Goal: Information Seeking & Learning: Learn about a topic

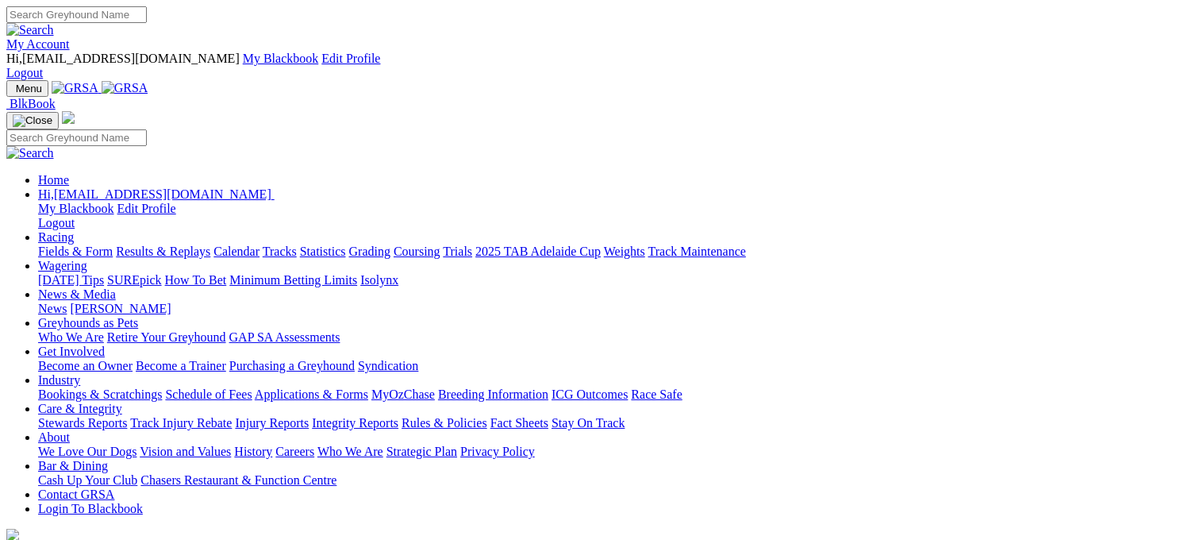
drag, startPoint x: 0, startPoint y: 0, endPoint x: 266, endPoint y: 59, distance: 272.2
click at [74, 230] on link "Racing" at bounding box center [56, 236] width 36 height 13
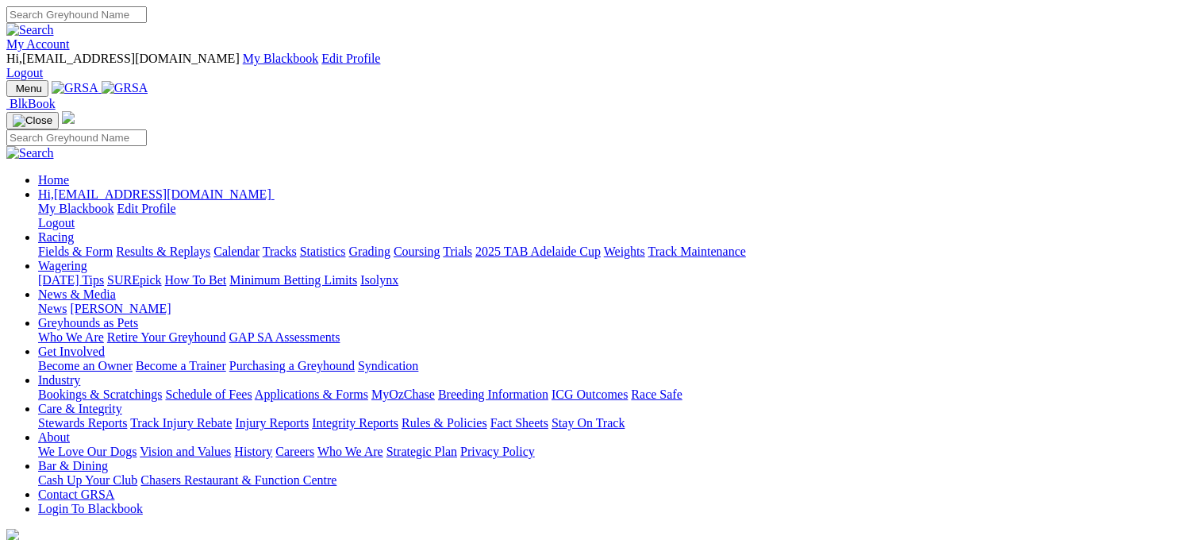
click at [74, 230] on link "Racing" at bounding box center [56, 236] width 36 height 13
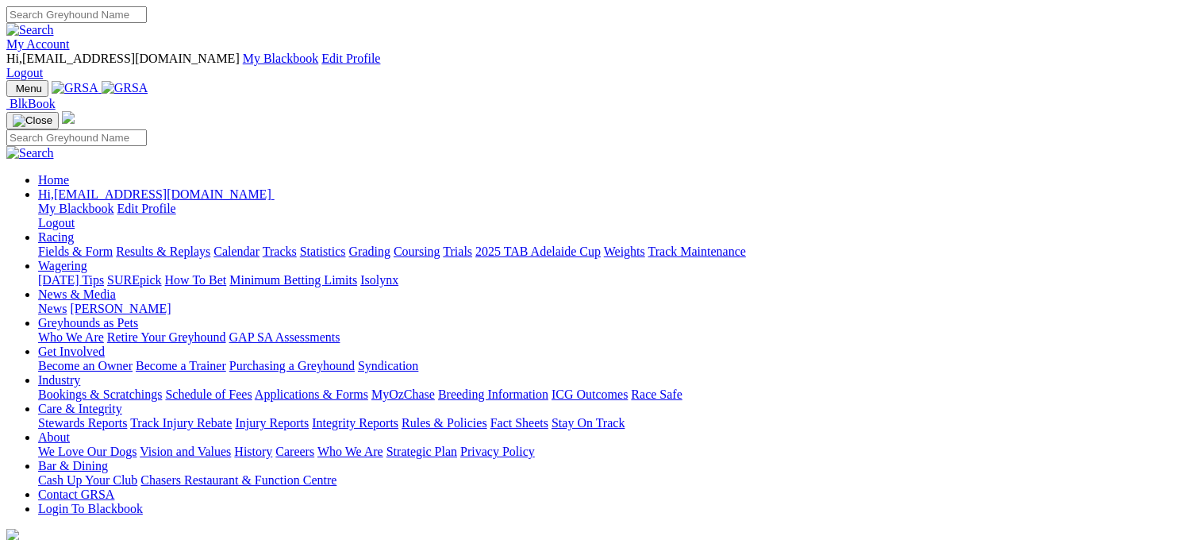
click at [74, 230] on link "Racing" at bounding box center [56, 236] width 36 height 13
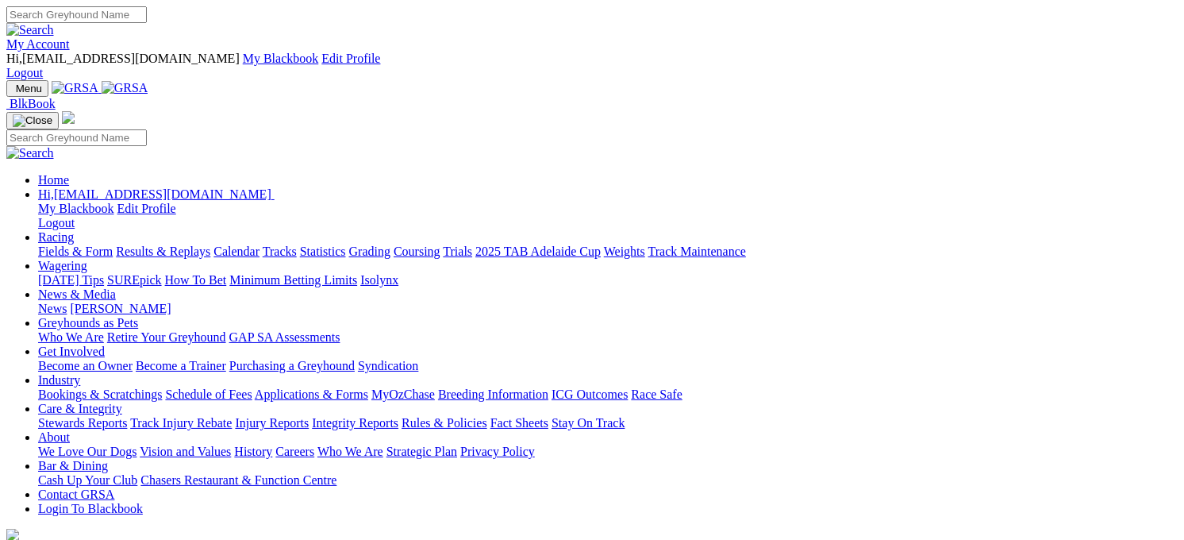
click at [74, 230] on link "Racing" at bounding box center [56, 236] width 36 height 13
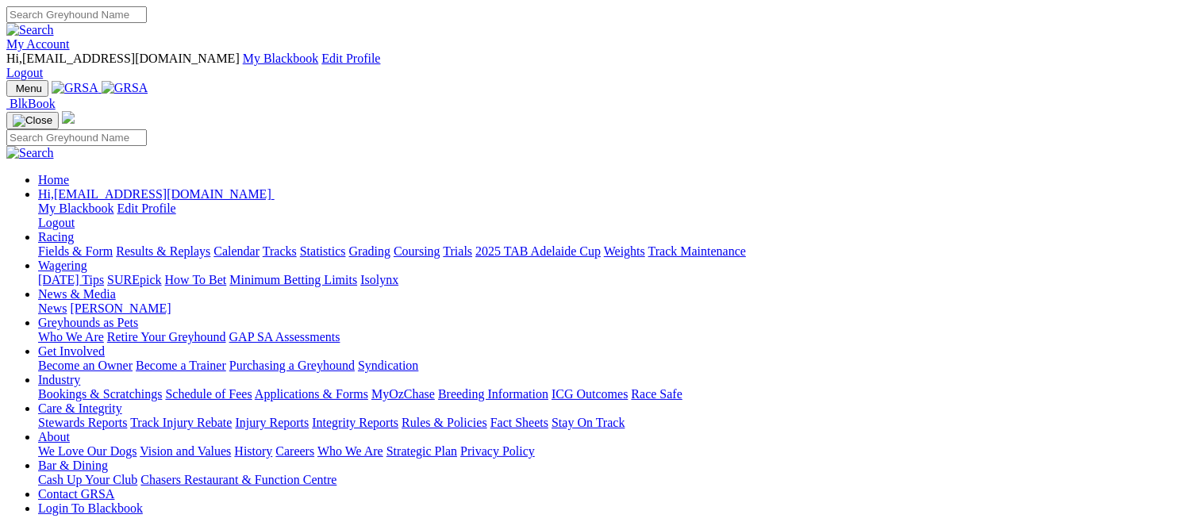
click at [210, 244] on link "Results & Replays" at bounding box center [163, 250] width 94 height 13
